Goal: Check status: Check status

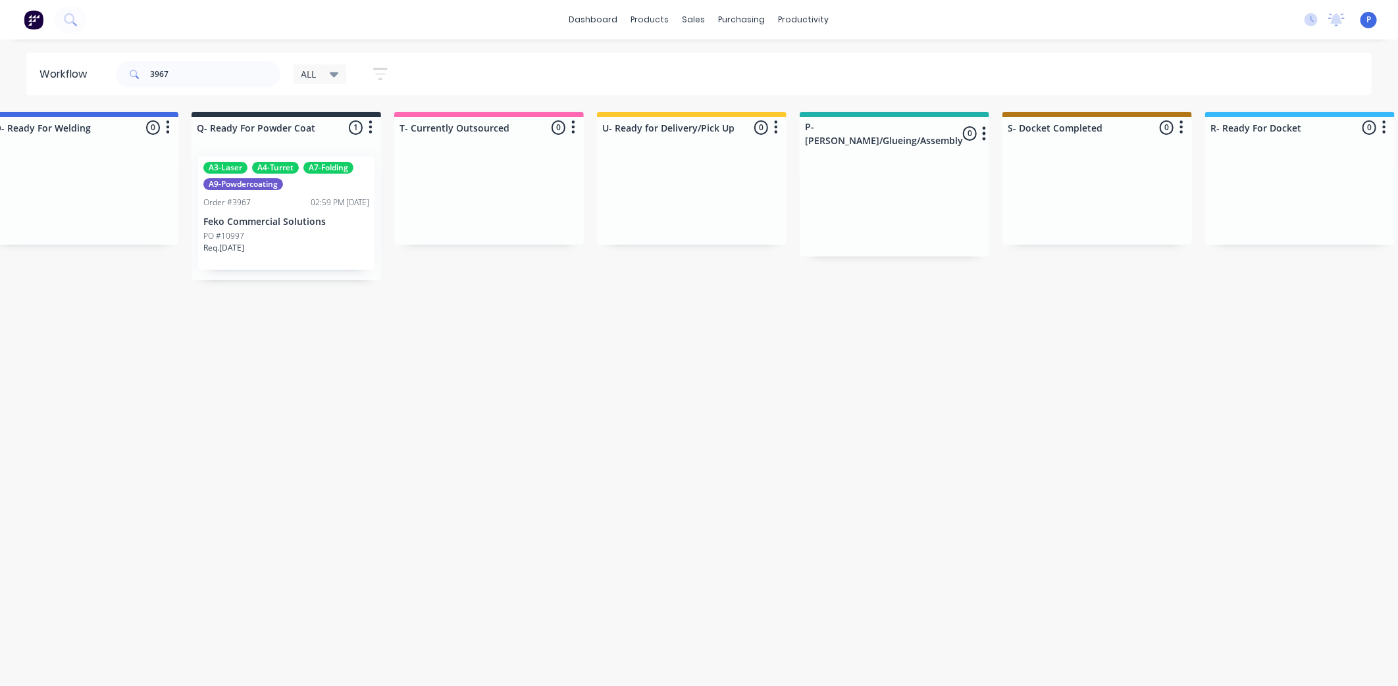
scroll to position [0, 3084]
type input "3967"
click at [288, 259] on div "Req. [DATE]" at bounding box center [282, 253] width 166 height 22
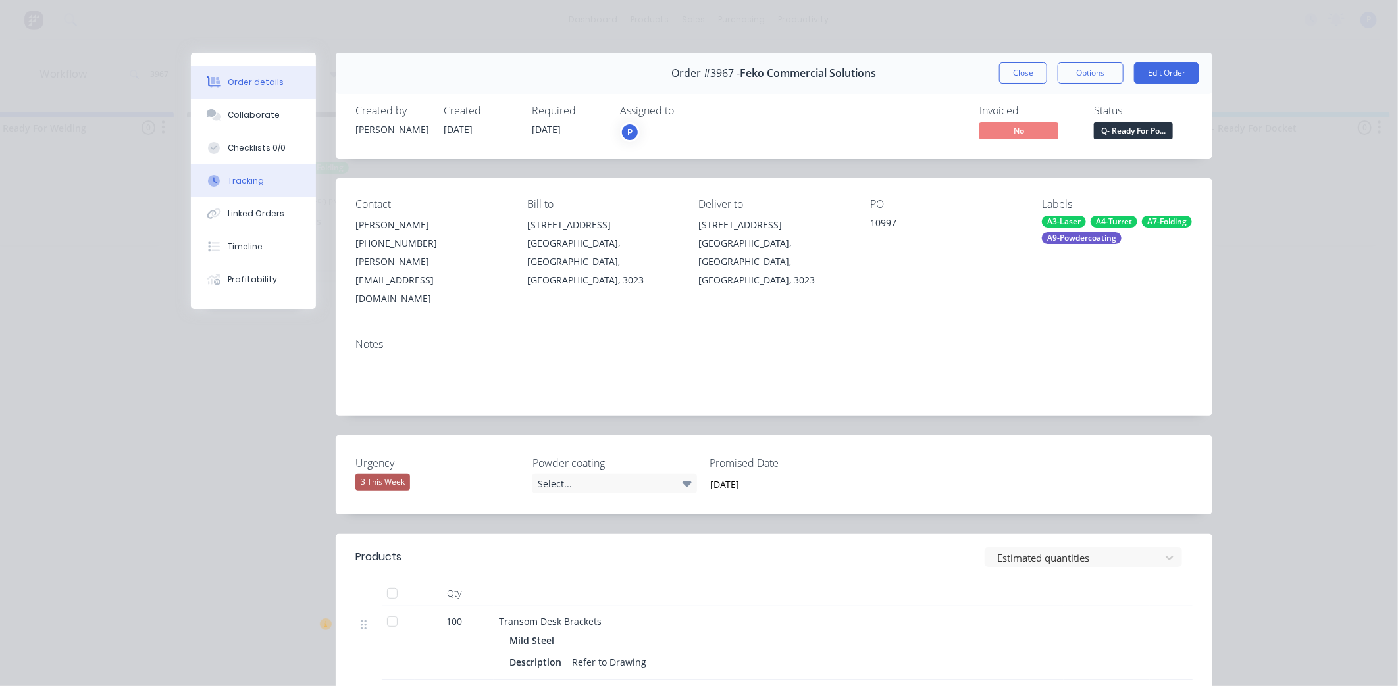
click at [254, 167] on button "Tracking" at bounding box center [253, 181] width 125 height 33
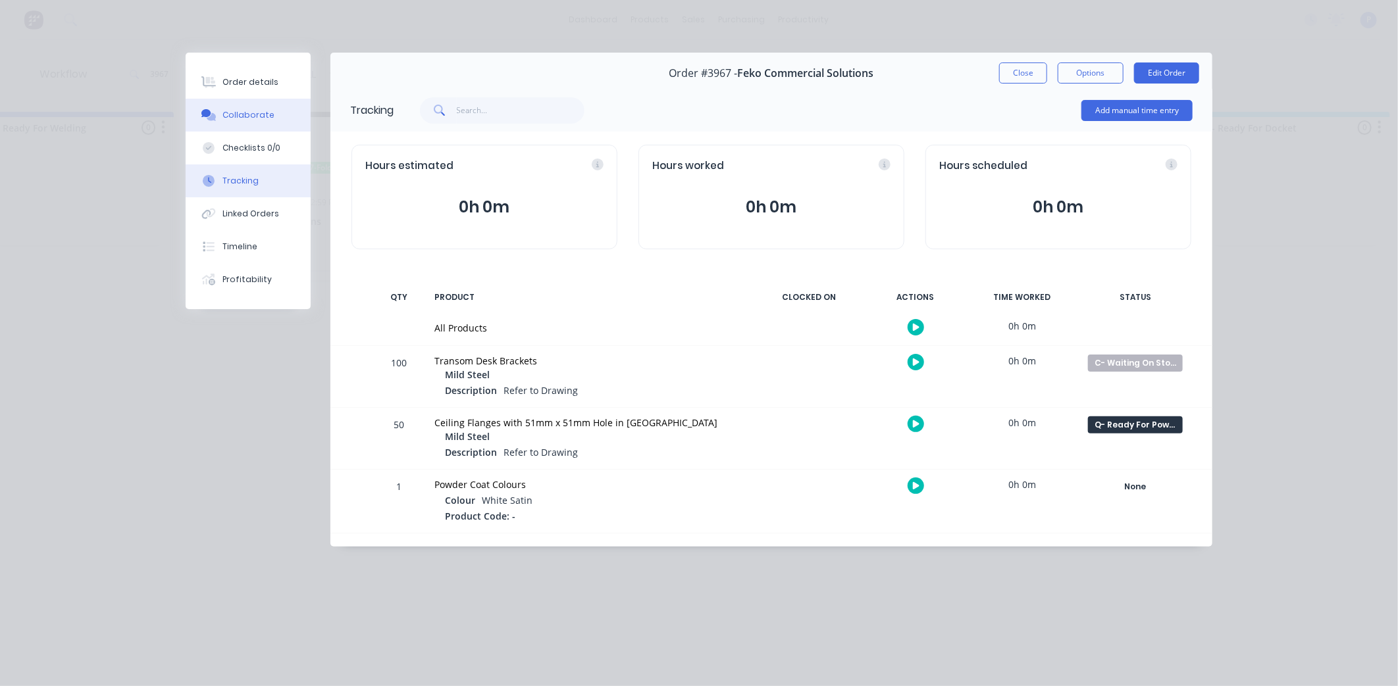
click at [254, 121] on button "Collaborate" at bounding box center [248, 115] width 125 height 33
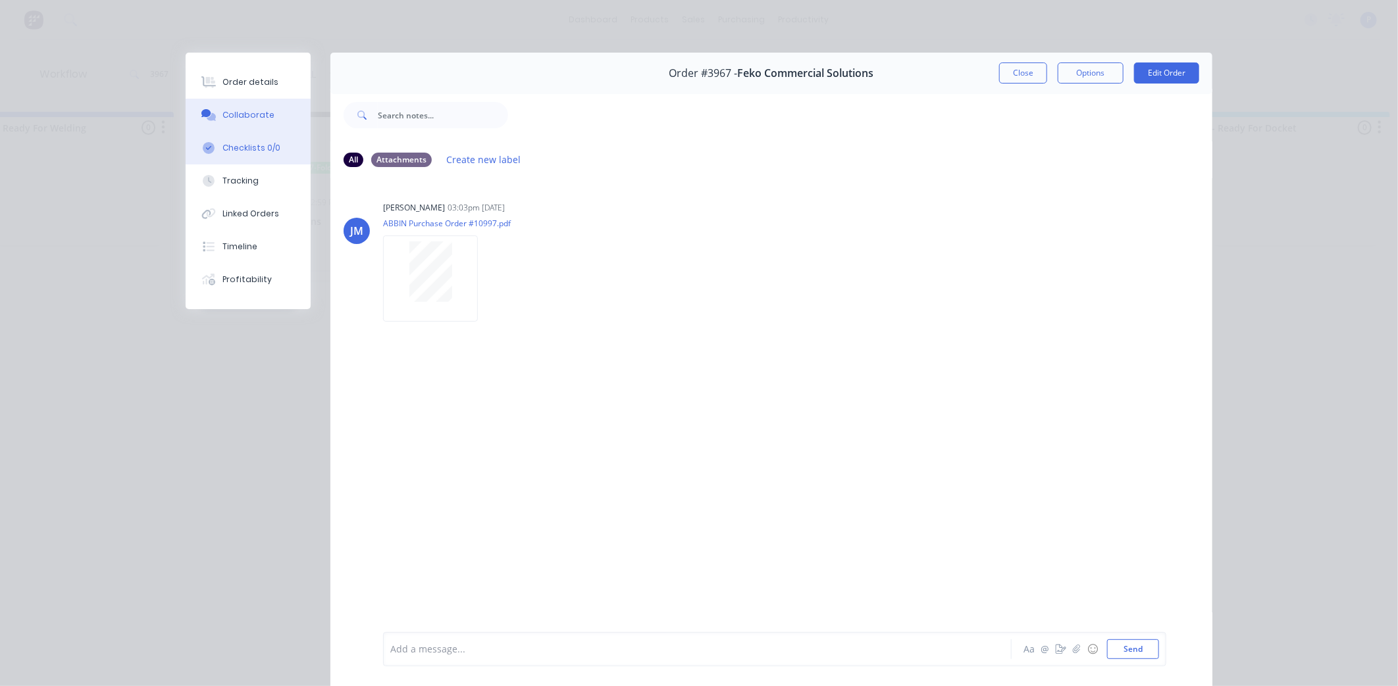
click at [250, 156] on button "Checklists 0/0" at bounding box center [248, 148] width 125 height 33
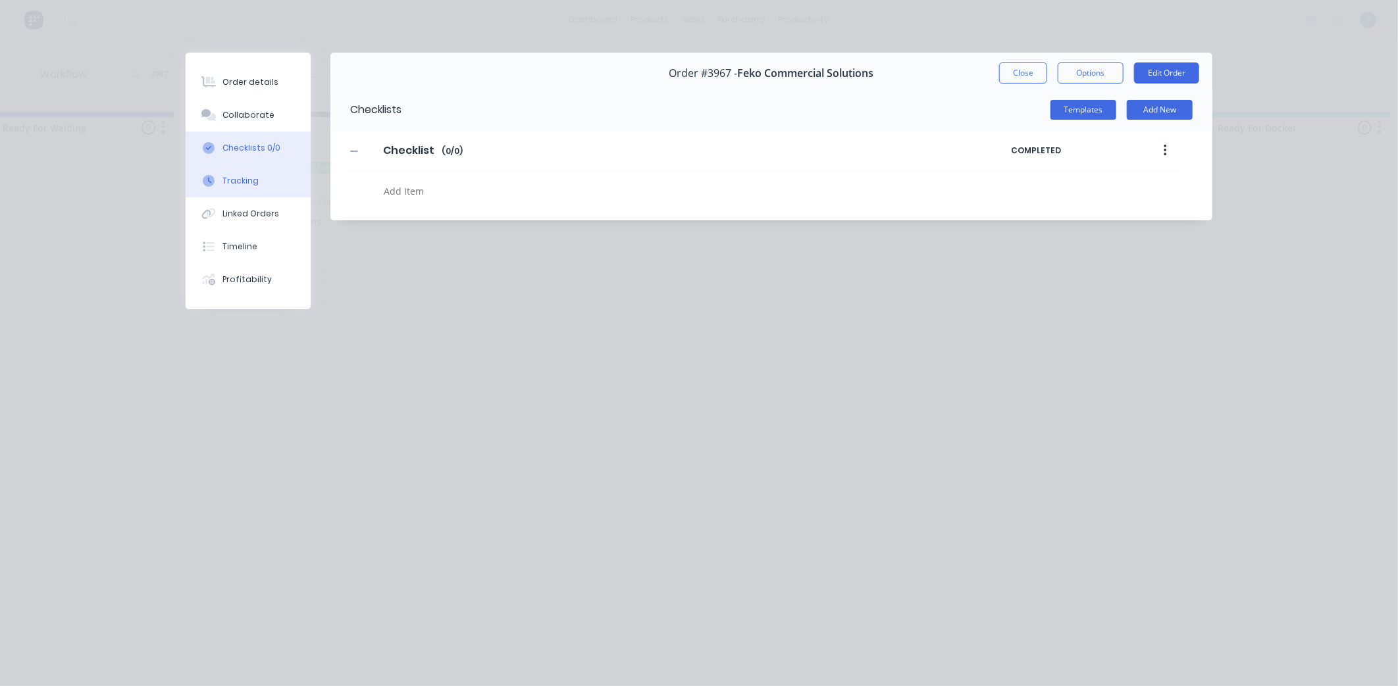
click at [243, 183] on div "Tracking" at bounding box center [240, 181] width 36 height 12
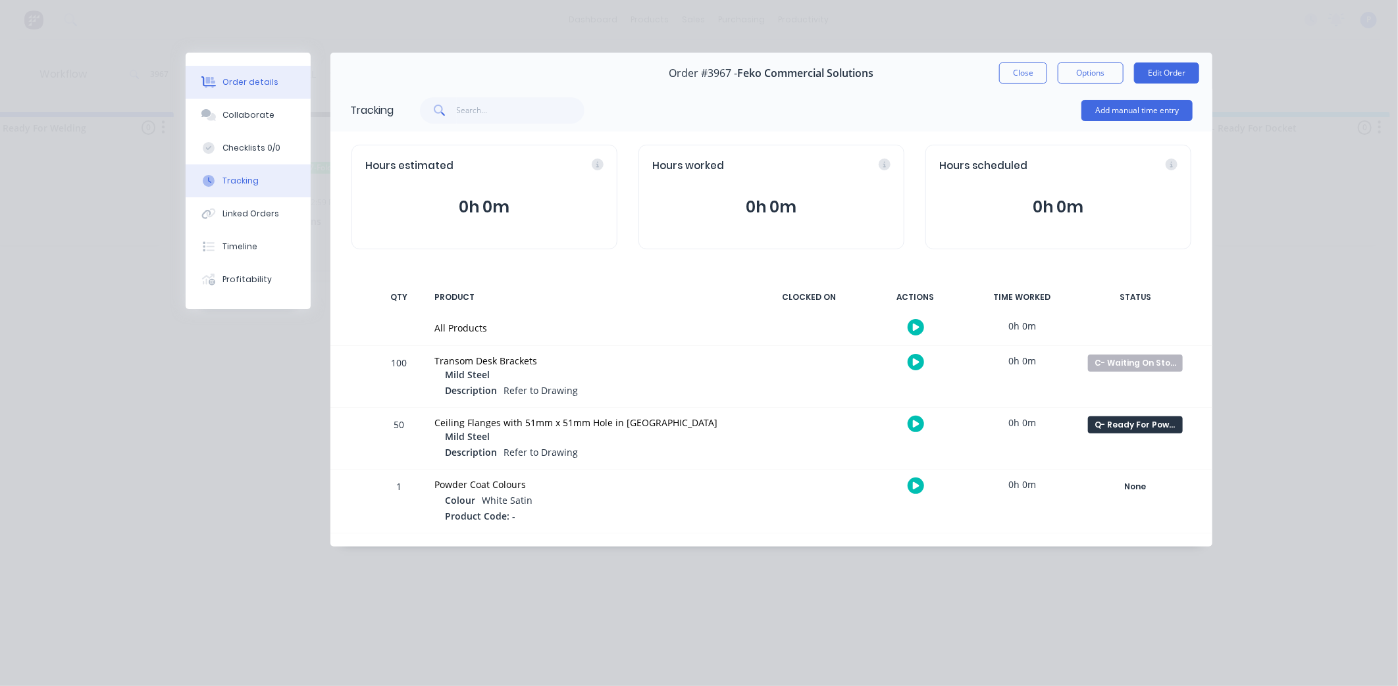
click at [265, 83] on div "Order details" at bounding box center [250, 82] width 56 height 12
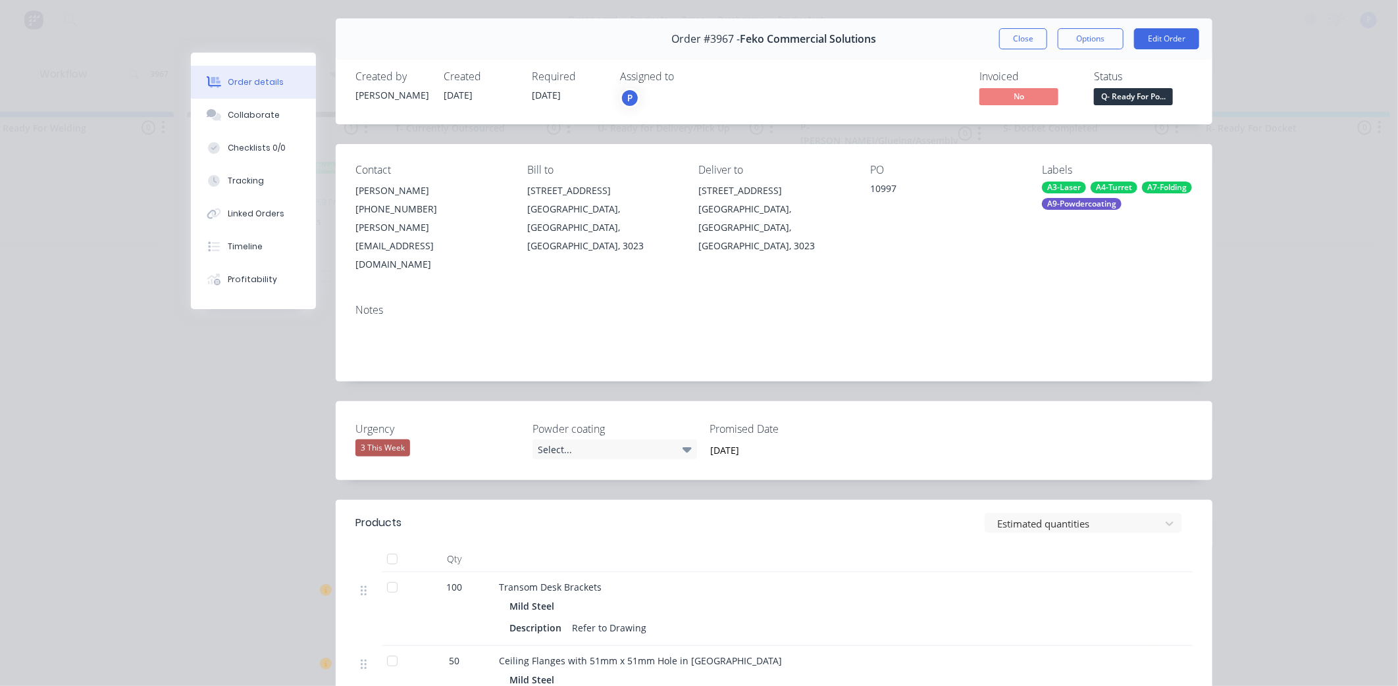
scroll to position [42, 0]
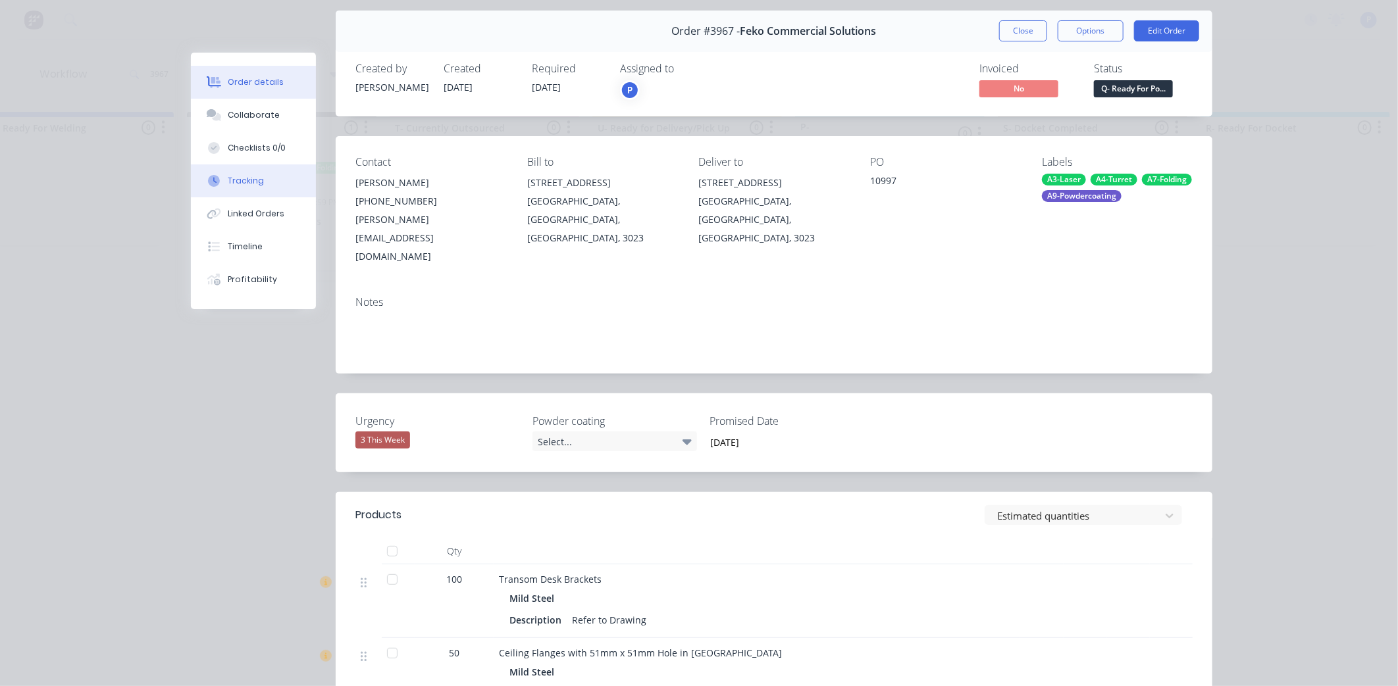
click at [251, 173] on button "Tracking" at bounding box center [253, 181] width 125 height 33
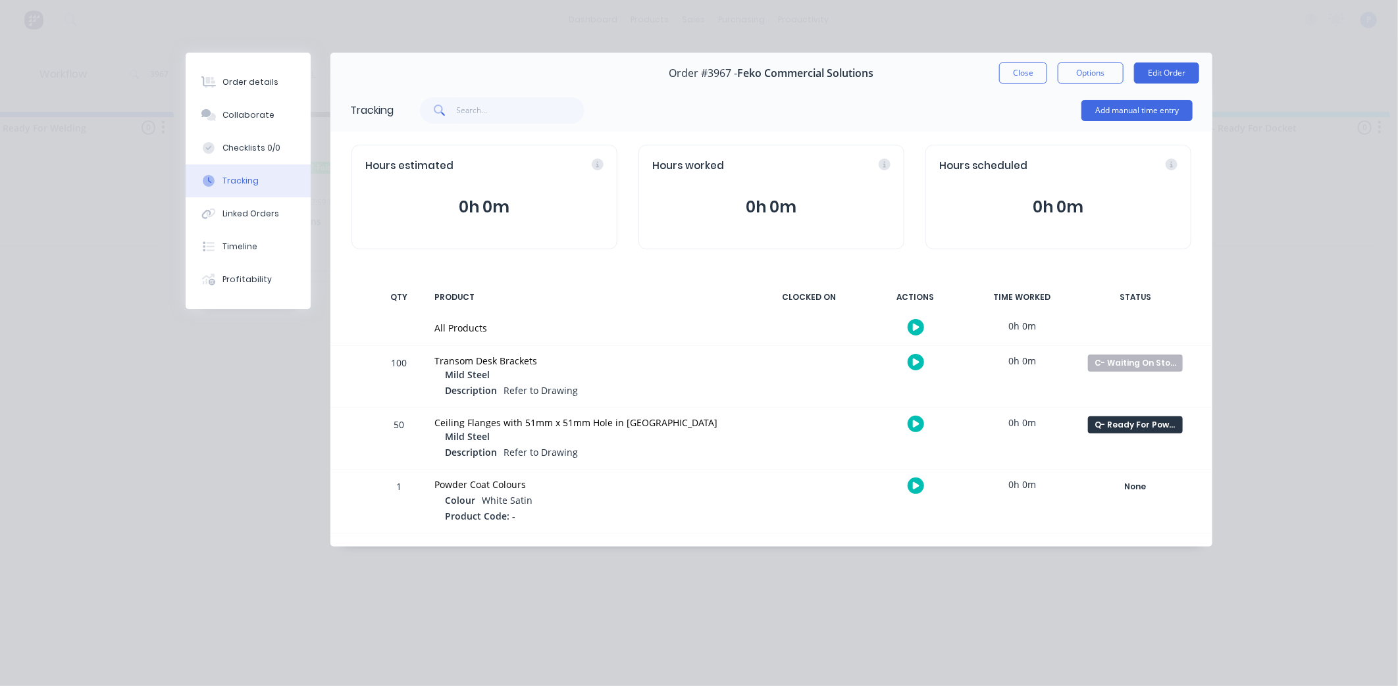
scroll to position [0, 0]
click at [1126, 430] on div "Q- Ready For Powder Coat" at bounding box center [1135, 425] width 95 height 17
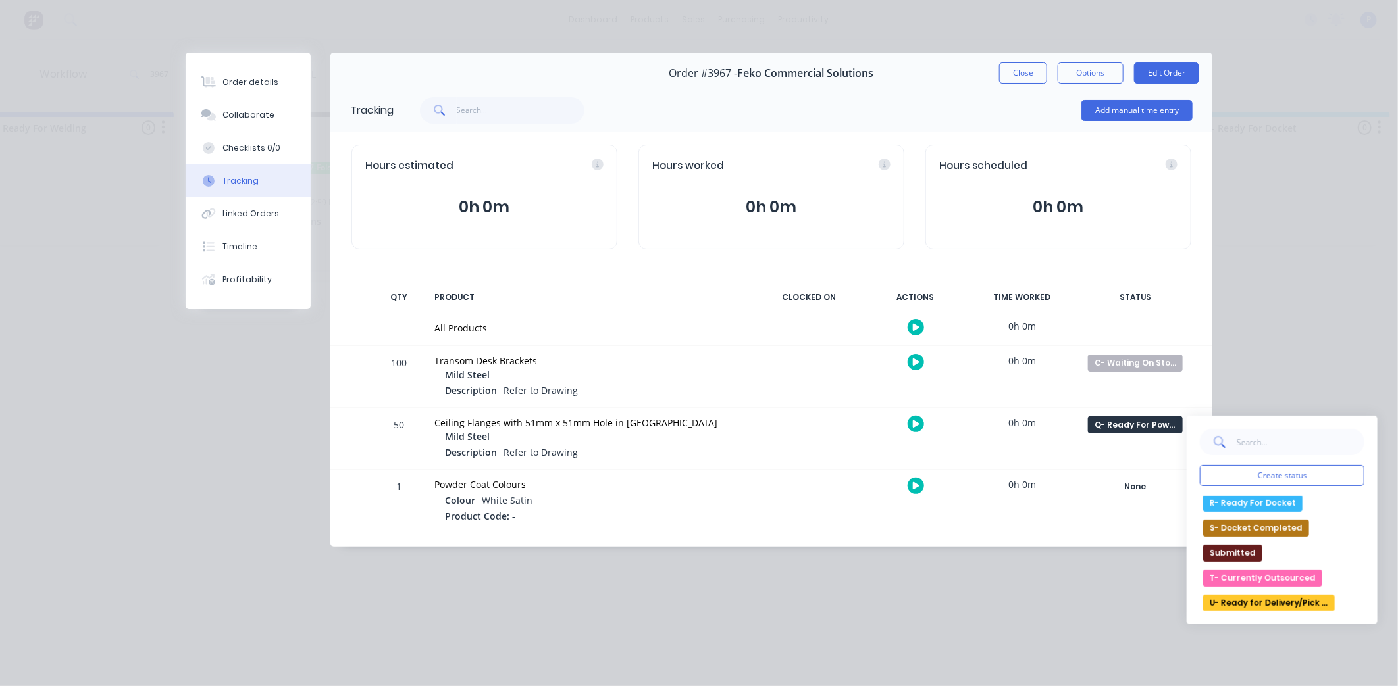
scroll to position [440, 0]
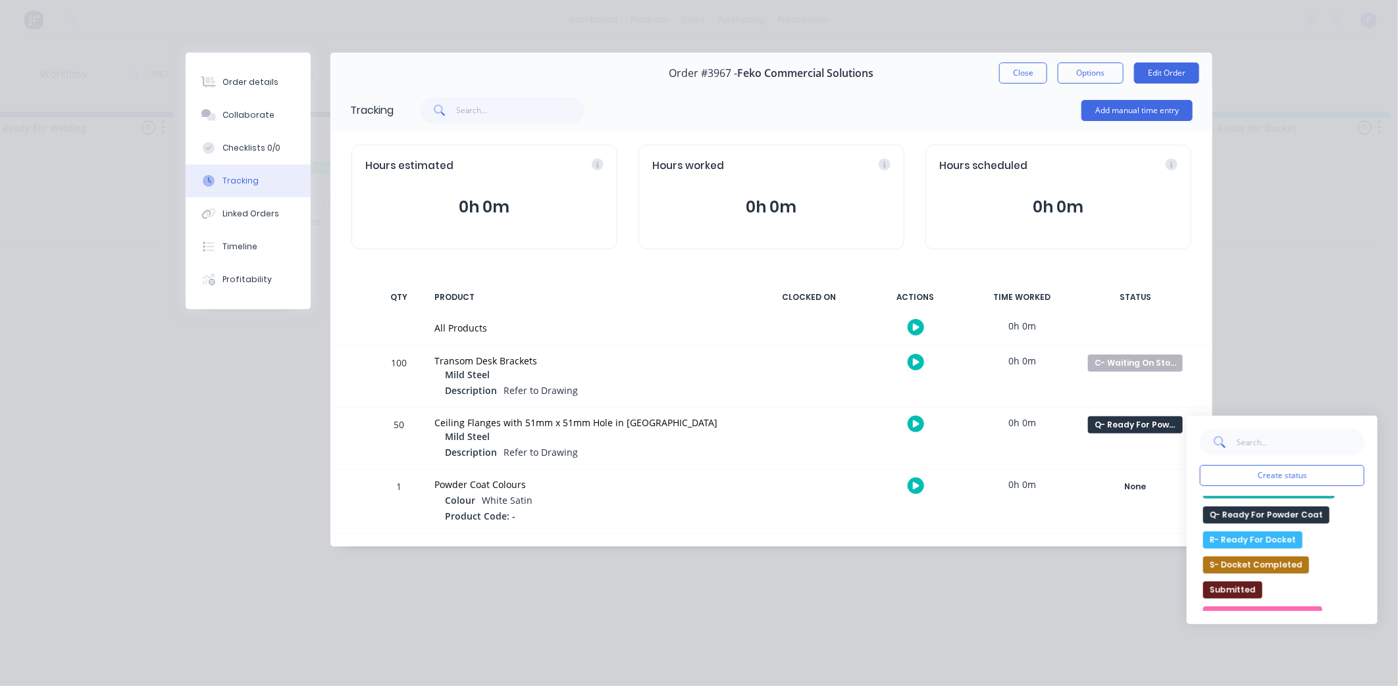
click at [1279, 538] on button "R- Ready For Docket" at bounding box center [1252, 540] width 99 height 17
